Goal: Check status: Check status

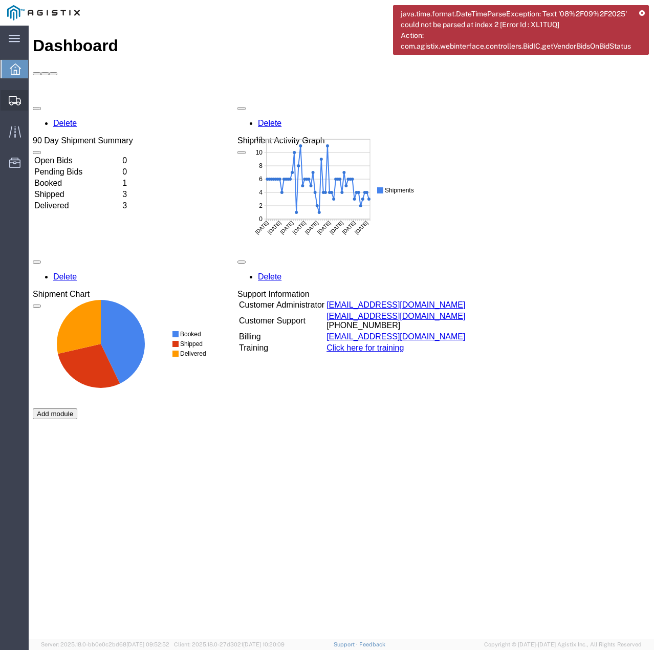
click at [19, 100] on icon at bounding box center [15, 100] width 12 height 9
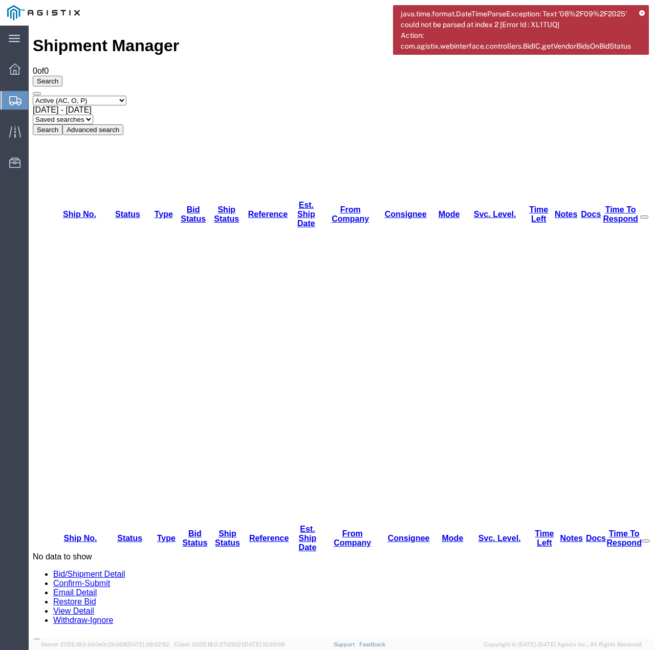
click at [126, 96] on select "Select status Active (AC, O, P) All Approved Awaiting Confirmation (AC) Booked …" at bounding box center [80, 101] width 94 height 10
select select "ALL"
click at [33, 96] on select "Select status Active (AC, O, P) All Approved Awaiting Confirmation (AC) Booked …" at bounding box center [80, 101] width 94 height 10
click at [62, 124] on button "Search" at bounding box center [48, 129] width 30 height 11
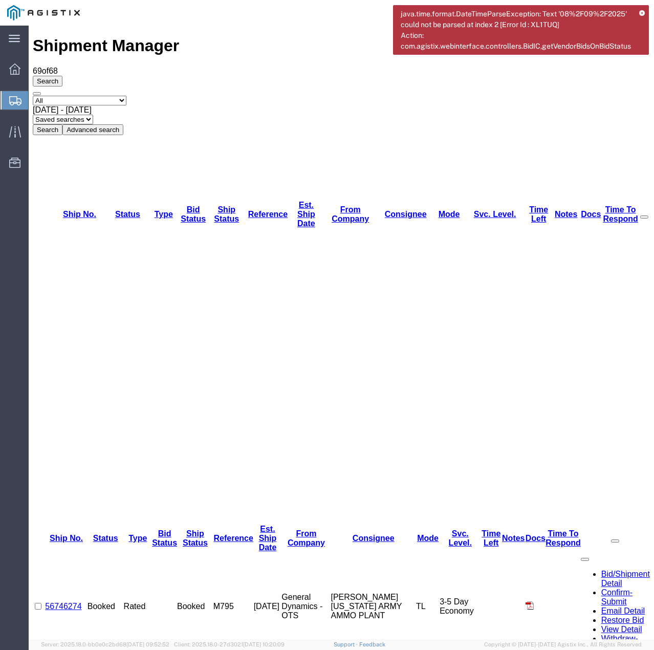
click at [643, 12] on icon at bounding box center [642, 14] width 6 height 6
